Goal: Task Accomplishment & Management: Manage account settings

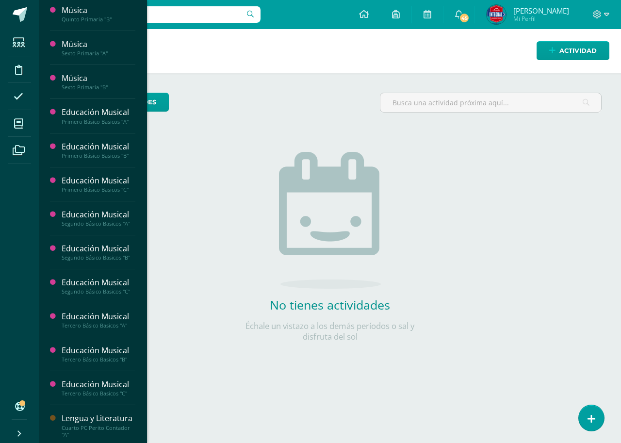
scroll to position [581, 0]
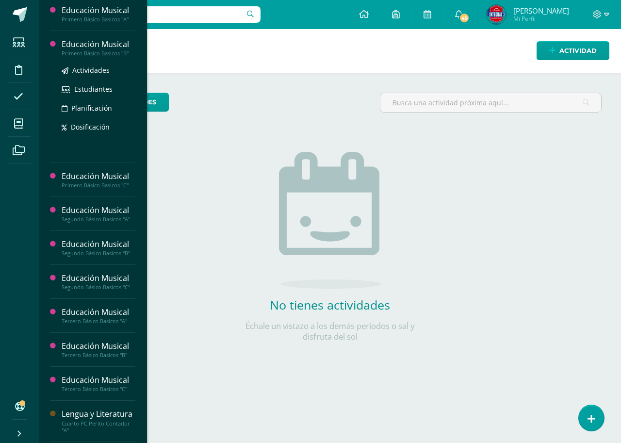
click at [103, 46] on div "Educación Musical" at bounding box center [99, 44] width 74 height 11
click at [96, 70] on span "Actividades" at bounding box center [90, 69] width 37 height 9
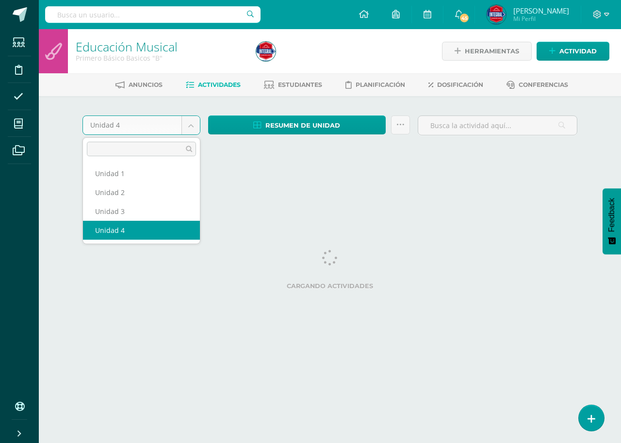
click at [193, 126] on body "Estudiantes Disciplina Asistencia Mis cursos Archivos Soporte Centro de ayuda Ú…" at bounding box center [310, 90] width 621 height 181
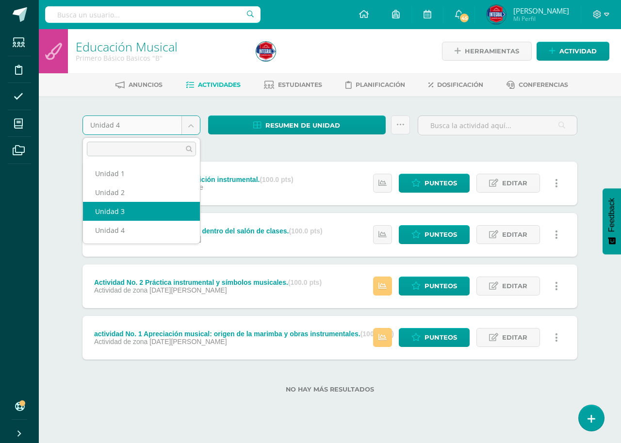
select select "Unidad 3"
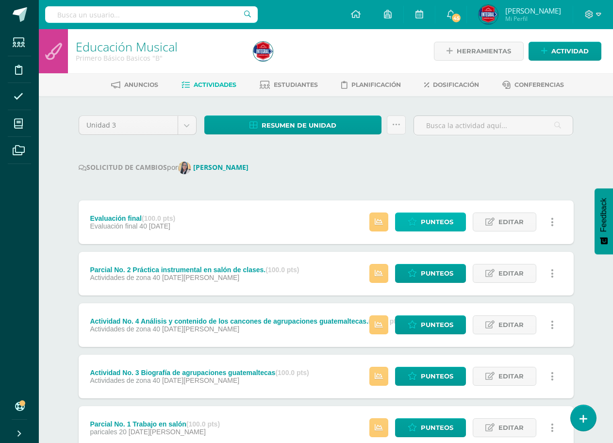
click at [430, 225] on span "Punteos" at bounding box center [437, 222] width 33 height 18
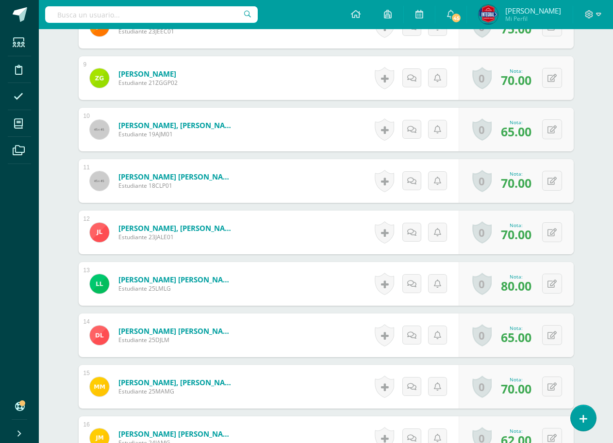
scroll to position [679, 0]
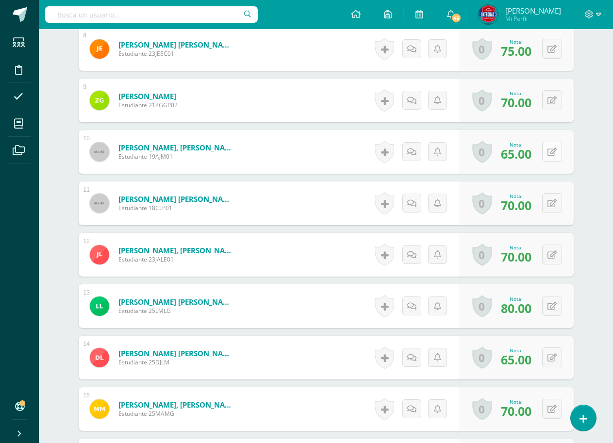
click at [558, 156] on button at bounding box center [552, 152] width 20 height 20
type input "92"
click at [542, 160] on link at bounding box center [532, 155] width 19 height 19
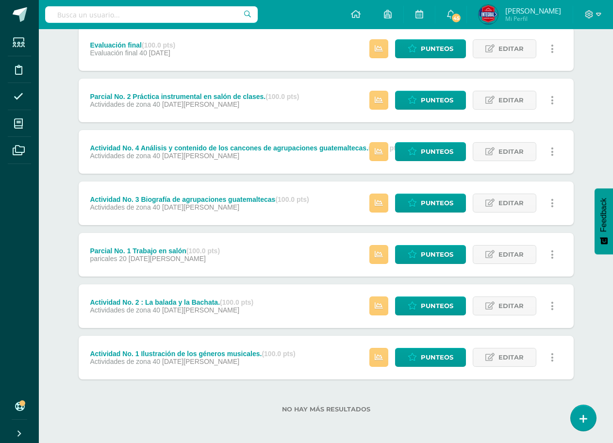
scroll to position [174, 0]
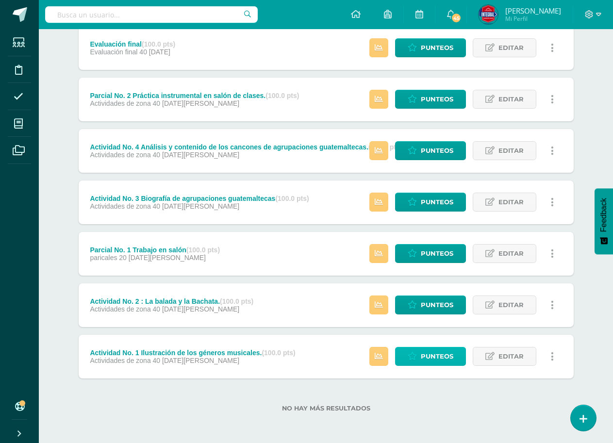
click at [443, 357] on span "Punteos" at bounding box center [437, 356] width 33 height 18
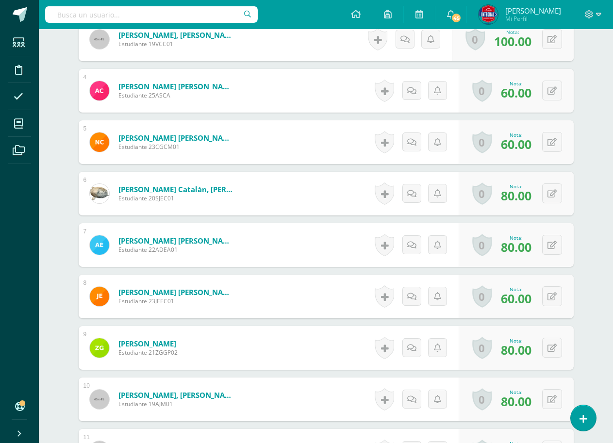
scroll to position [474, 0]
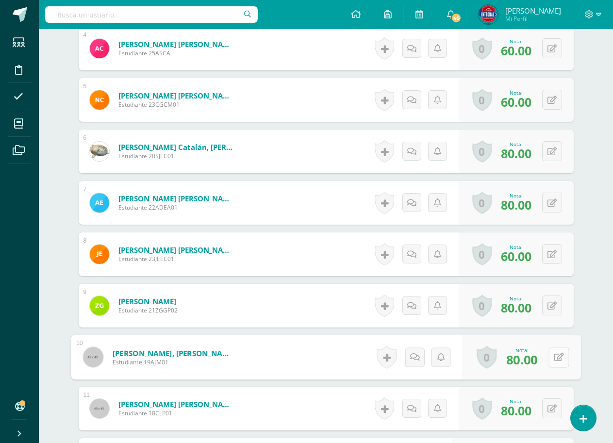
click at [555, 354] on icon at bounding box center [559, 357] width 10 height 8
type input "90"
click at [540, 358] on link at bounding box center [532, 360] width 19 height 19
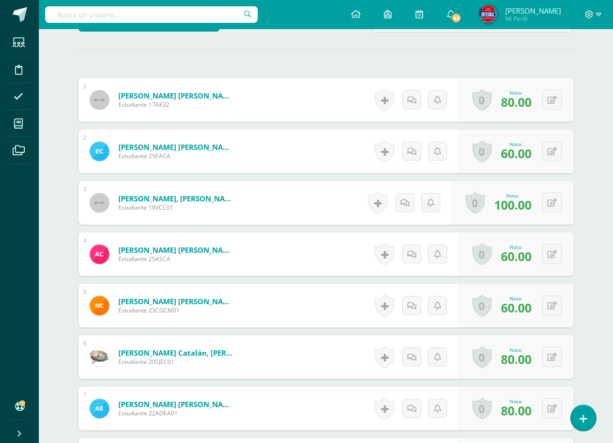
scroll to position [183, 0]
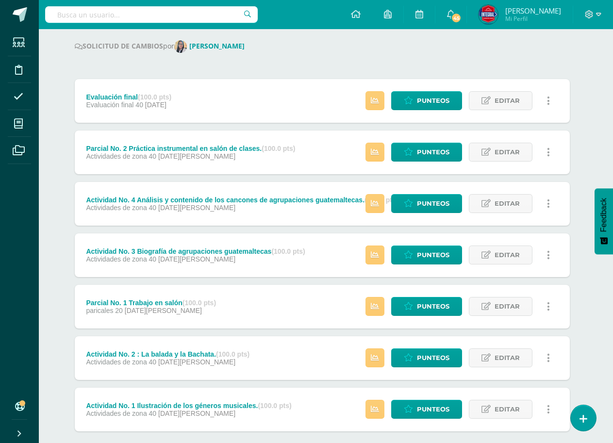
scroll to position [174, 4]
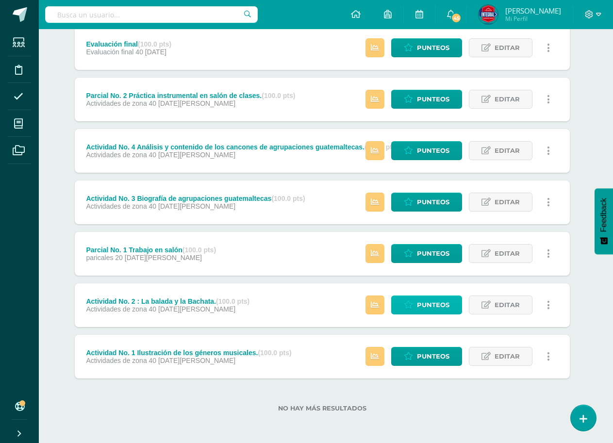
click at [436, 303] on span "Punteos" at bounding box center [433, 305] width 33 height 18
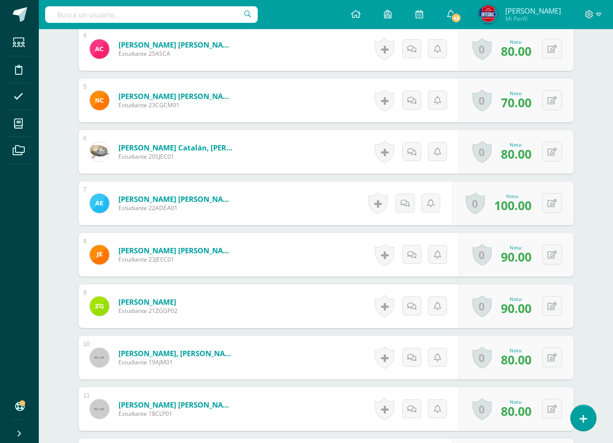
scroll to position [522, 0]
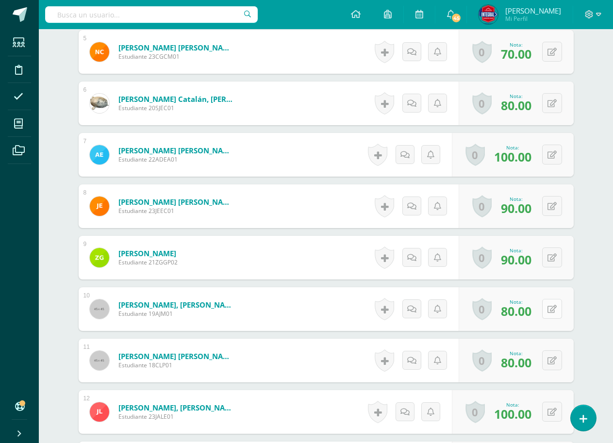
click at [549, 313] on button at bounding box center [552, 309] width 20 height 20
type input "90"
click at [529, 317] on link at bounding box center [532, 312] width 19 height 19
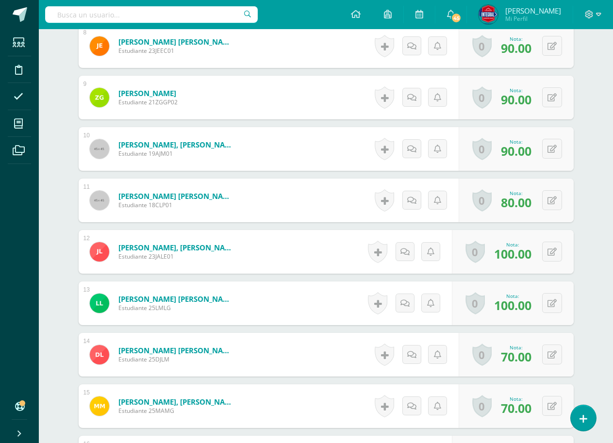
scroll to position [553, 0]
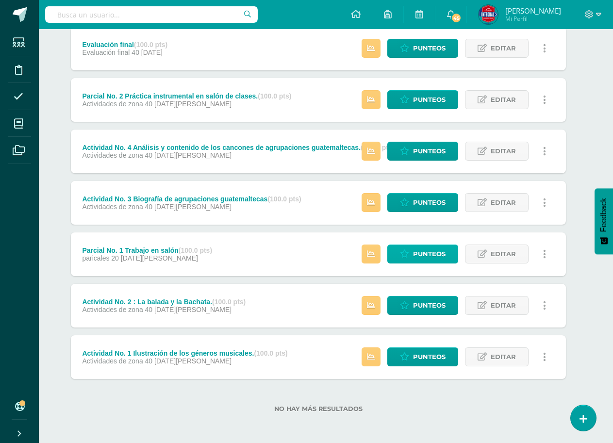
scroll to position [174, 8]
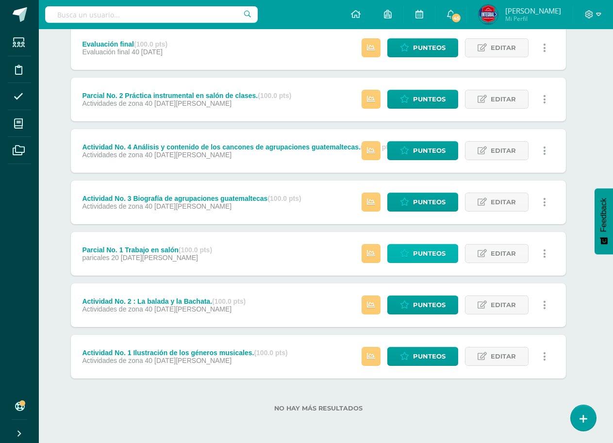
click at [422, 255] on span "Punteos" at bounding box center [429, 254] width 33 height 18
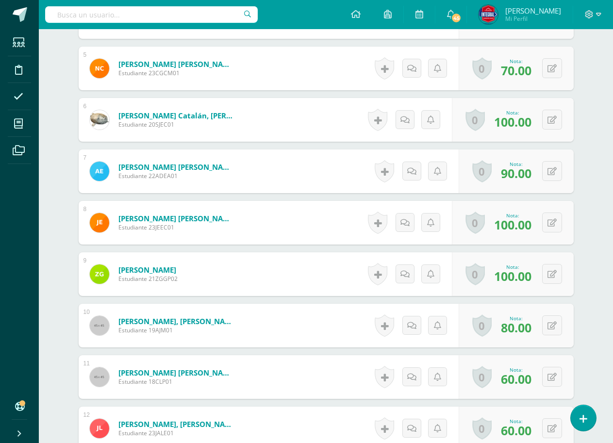
scroll to position [532, 0]
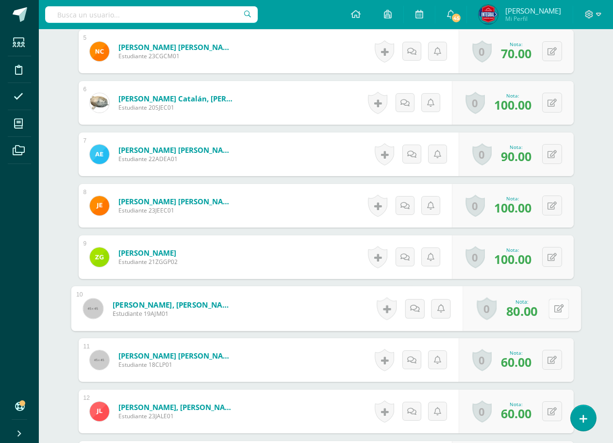
click at [555, 307] on icon at bounding box center [559, 308] width 10 height 8
type input "90"
click at [530, 316] on link at bounding box center [532, 311] width 19 height 19
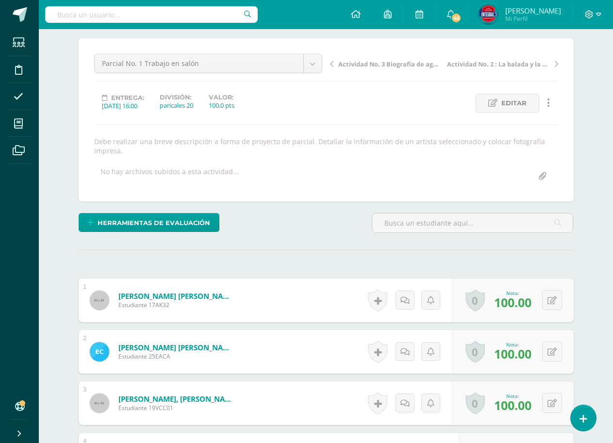
scroll to position [0, 0]
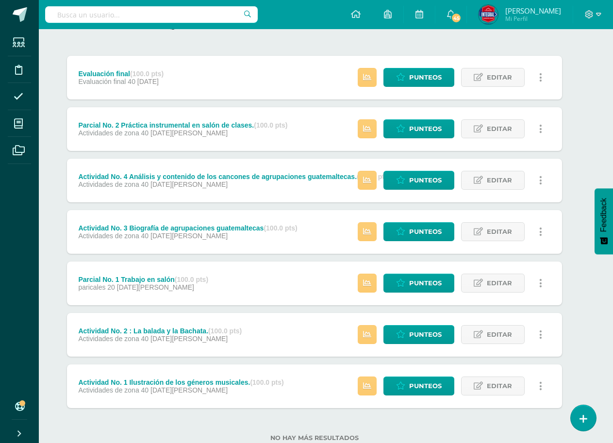
scroll to position [146, 12]
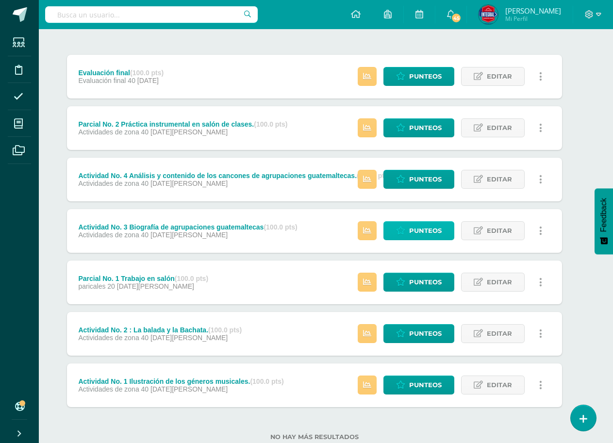
click at [412, 227] on span "Punteos" at bounding box center [425, 231] width 33 height 18
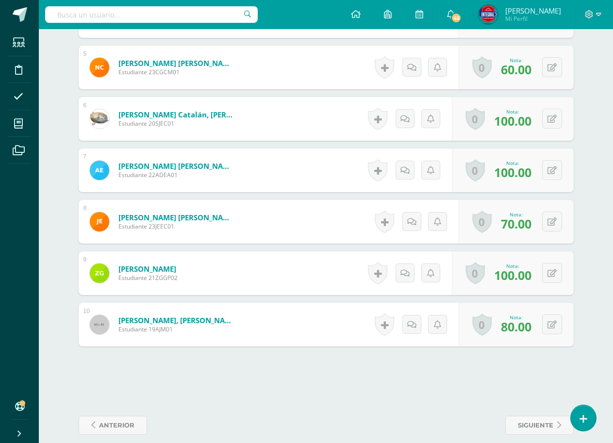
scroll to position [509, 0]
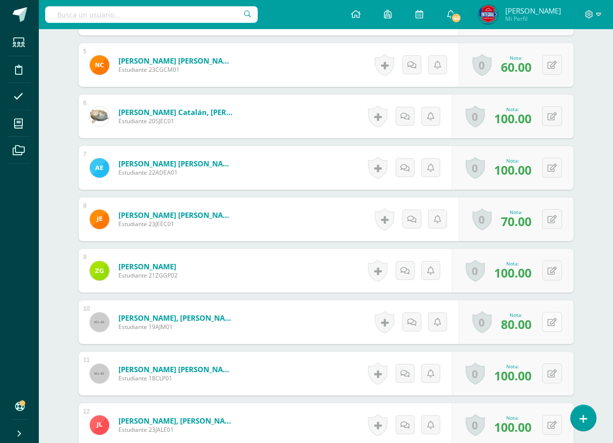
click at [553, 326] on icon at bounding box center [551, 322] width 9 height 8
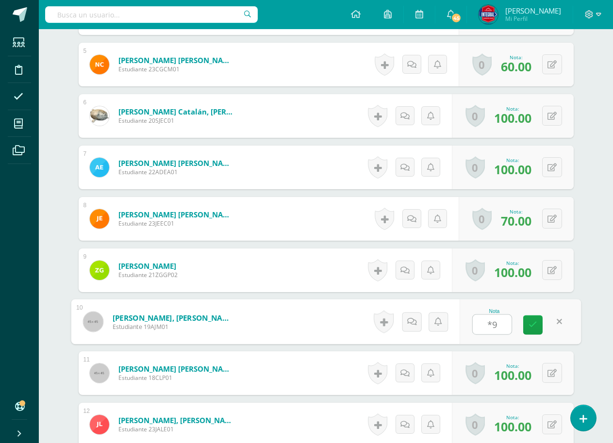
scroll to position [510, 0]
type input "*"
type input "90"
click at [541, 323] on link at bounding box center [532, 324] width 19 height 19
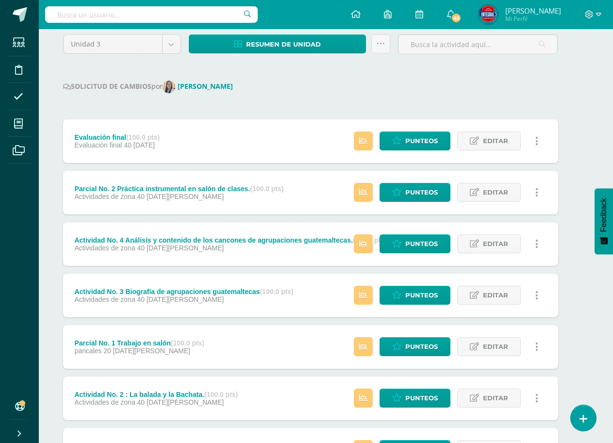
scroll to position [146, 16]
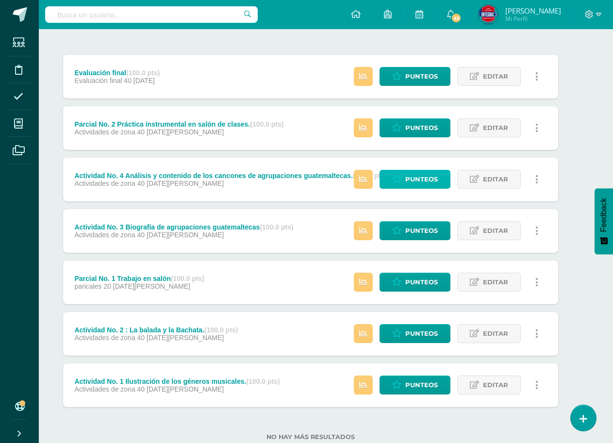
click at [413, 177] on span "Punteos" at bounding box center [421, 179] width 33 height 18
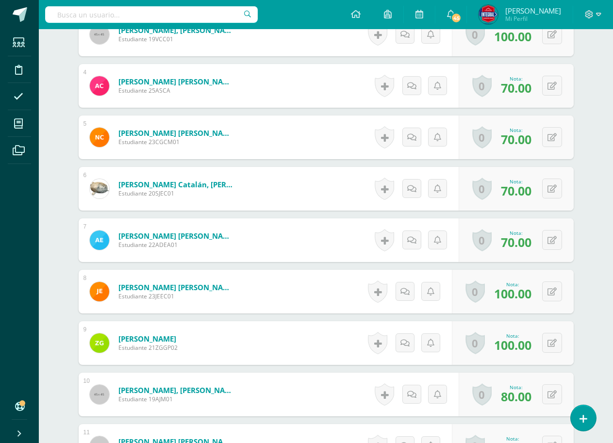
scroll to position [486, 0]
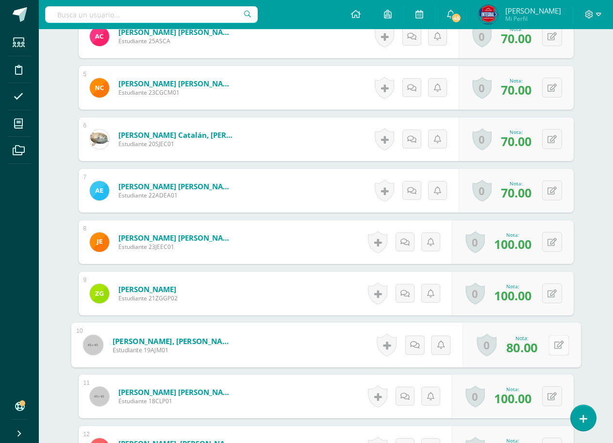
click at [550, 346] on button at bounding box center [558, 345] width 20 height 20
type input "8"
type input "90"
click at [530, 344] on icon at bounding box center [532, 348] width 9 height 8
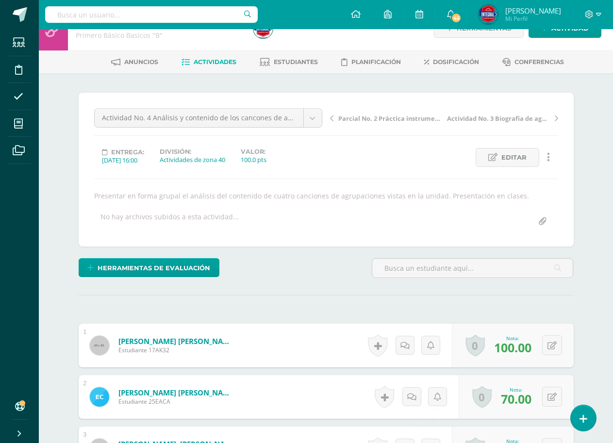
scroll to position [0, 0]
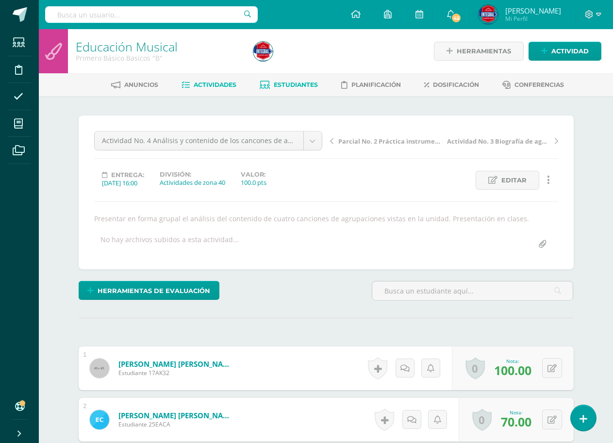
click at [304, 81] on link "Estudiantes" at bounding box center [289, 85] width 58 height 16
